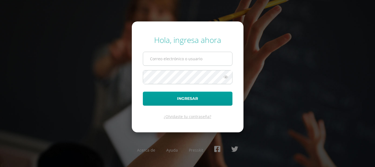
click at [168, 61] on input "text" at bounding box center [187, 59] width 89 height 14
type input "25049@lasallechiquimula.edu.gt"
click at [143, 92] on button "Ingresar" at bounding box center [188, 99] width 90 height 14
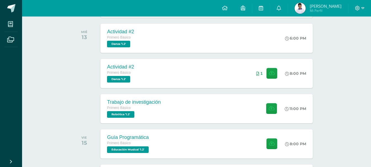
scroll to position [165, 0]
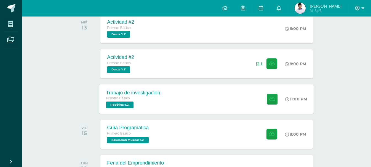
click at [192, 98] on div "Trabajo de investigación Primero Básico Robótica '1.2' 11:00 PM Trabajo de inve…" at bounding box center [206, 98] width 214 height 29
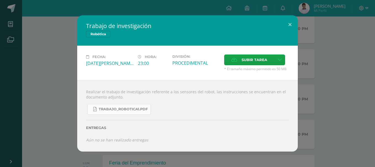
click at [126, 107] on span "TRABAJO_ROBOTICA1.pdf" at bounding box center [123, 109] width 49 height 4
click at [289, 22] on button at bounding box center [290, 24] width 16 height 19
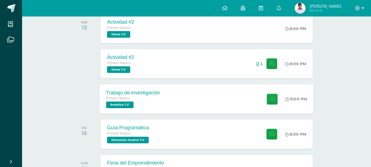
click at [192, 103] on div "Trabajo de investigación Primero Básico Robótica '1.2' 11:00 PM Trabajo de inve…" at bounding box center [206, 98] width 214 height 29
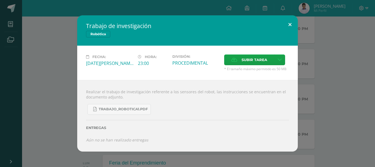
click at [288, 24] on button at bounding box center [290, 24] width 16 height 19
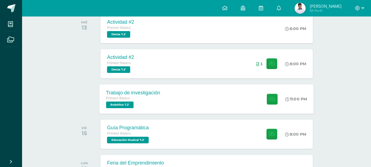
click at [236, 98] on div "Trabajo de investigación Primero Básico Robótica '1.2' 11:00 PM Trabajo de inve…" at bounding box center [206, 98] width 214 height 29
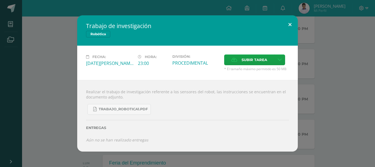
click at [290, 25] on button at bounding box center [290, 24] width 16 height 19
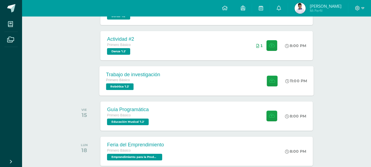
scroll to position [193, 0]
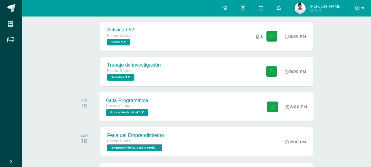
click at [241, 105] on div "Guía Programática Primero Básico Educación Musical '1.2' 8:00 PM Guía Programát…" at bounding box center [206, 106] width 214 height 29
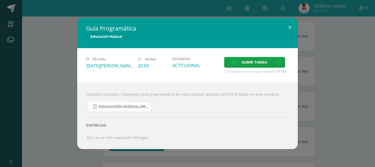
click at [137, 108] on span "Educación Musical.Primero básico..pdf" at bounding box center [124, 107] width 50 height 4
click at [288, 25] on button at bounding box center [290, 27] width 16 height 19
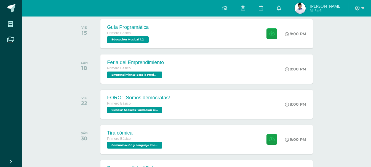
scroll to position [276, 0]
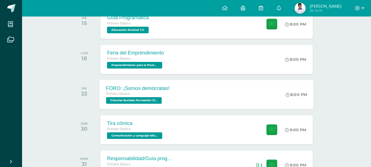
click at [250, 99] on div "FORO: ¡Somos demócratas! Primero Básico Ciencias Sociales Formación Ciudadana e…" at bounding box center [206, 94] width 214 height 29
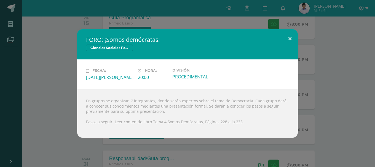
click at [288, 38] on button at bounding box center [290, 38] width 16 height 19
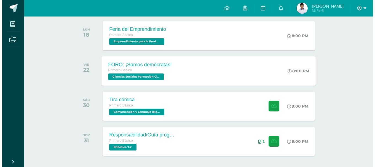
scroll to position [331, 0]
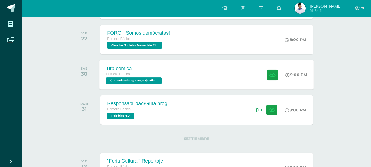
click at [238, 71] on div "Tira cómica Primero Básico Comunicación y Lenguaje Idioma Español '1.2' 9:00 PM…" at bounding box center [206, 74] width 214 height 29
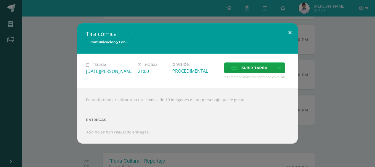
click at [289, 31] on button at bounding box center [290, 32] width 16 height 19
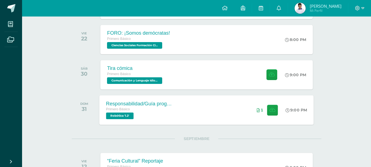
click at [213, 108] on div "Responsabilidad/Guía programática Primero Básico Robótica '1.2' 9:00 PM 1 Respo…" at bounding box center [206, 109] width 214 height 29
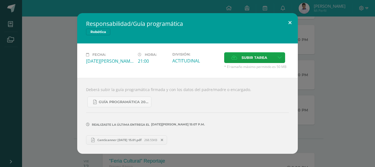
click at [290, 21] on button at bounding box center [290, 22] width 16 height 19
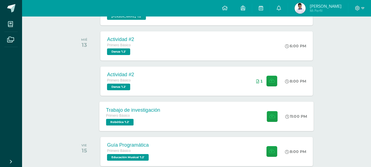
scroll to position [165, 0]
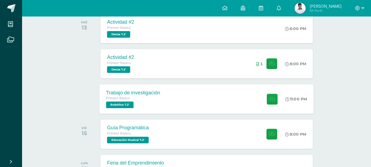
click at [175, 102] on div "Trabajo de investigación Primero Básico Robótica '1.2' 11:00 PM Trabajo de inve…" at bounding box center [206, 98] width 214 height 29
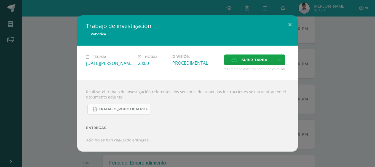
click at [112, 109] on span "TRABAJO_ROBOTICA1.pdf" at bounding box center [123, 109] width 49 height 4
click at [291, 22] on button at bounding box center [290, 24] width 16 height 19
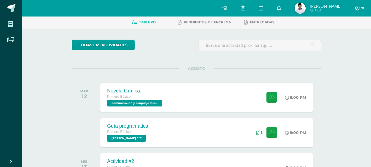
scroll to position [0, 0]
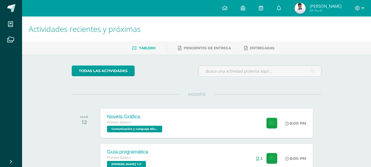
drag, startPoint x: 363, startPoint y: 9, endPoint x: 362, endPoint y: 16, distance: 7.3
click at [363, 8] on icon at bounding box center [362, 8] width 3 height 5
click at [334, 39] on span "Cerrar sesión" at bounding box center [345, 37] width 25 height 5
